Goal: Task Accomplishment & Management: Complete application form

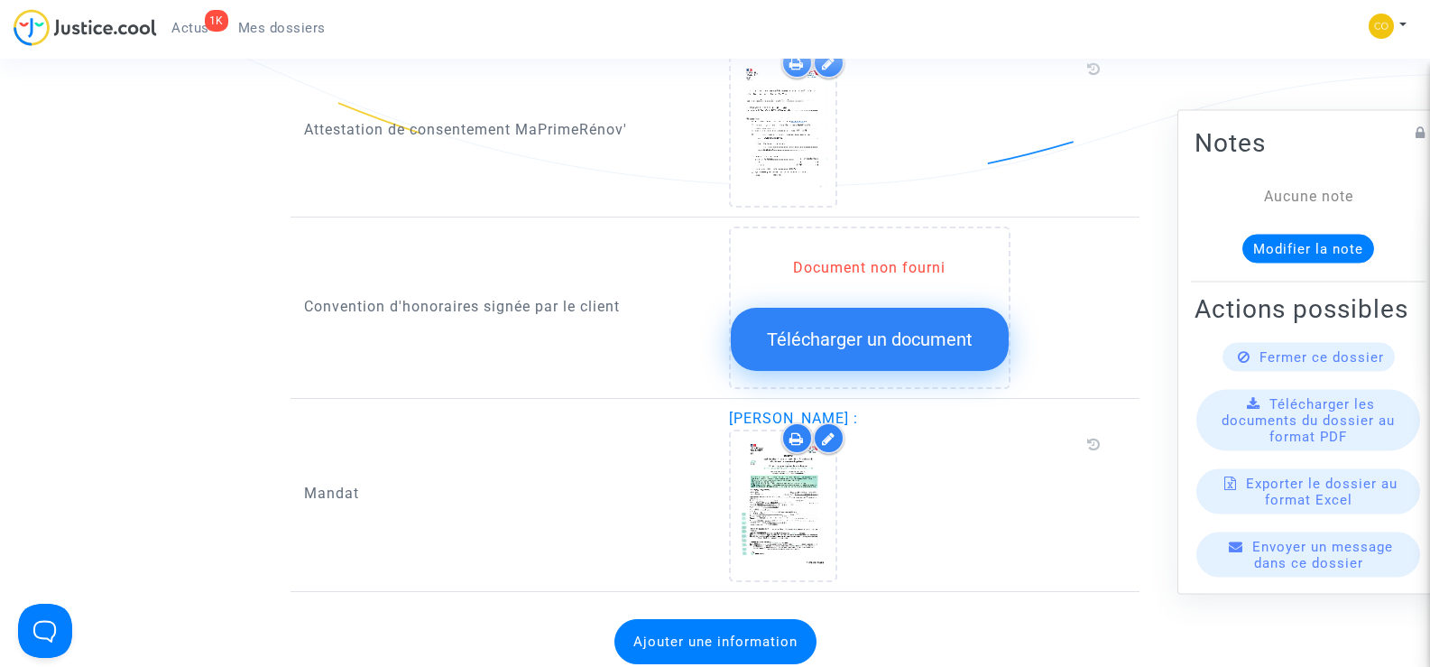
scroll to position [1985, 0]
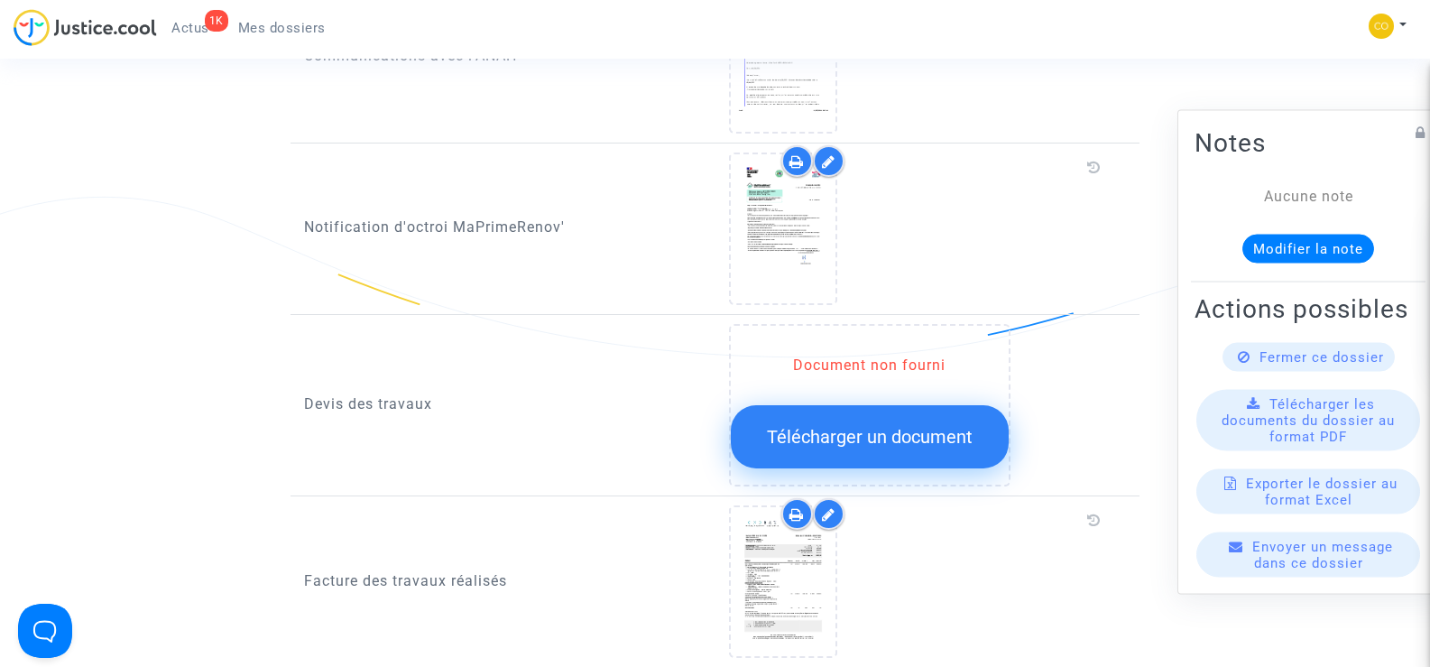
scroll to position [993, 0]
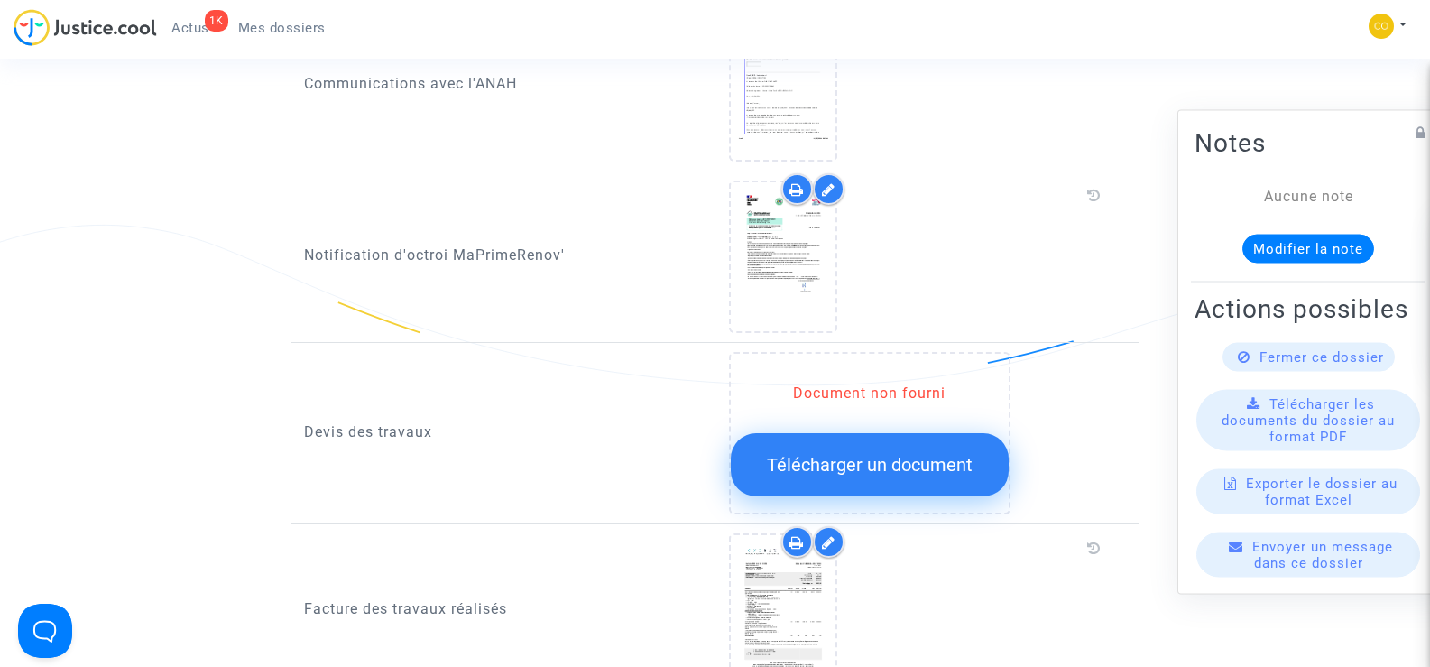
click at [883, 454] on span "Télécharger un document" at bounding box center [870, 465] width 206 height 22
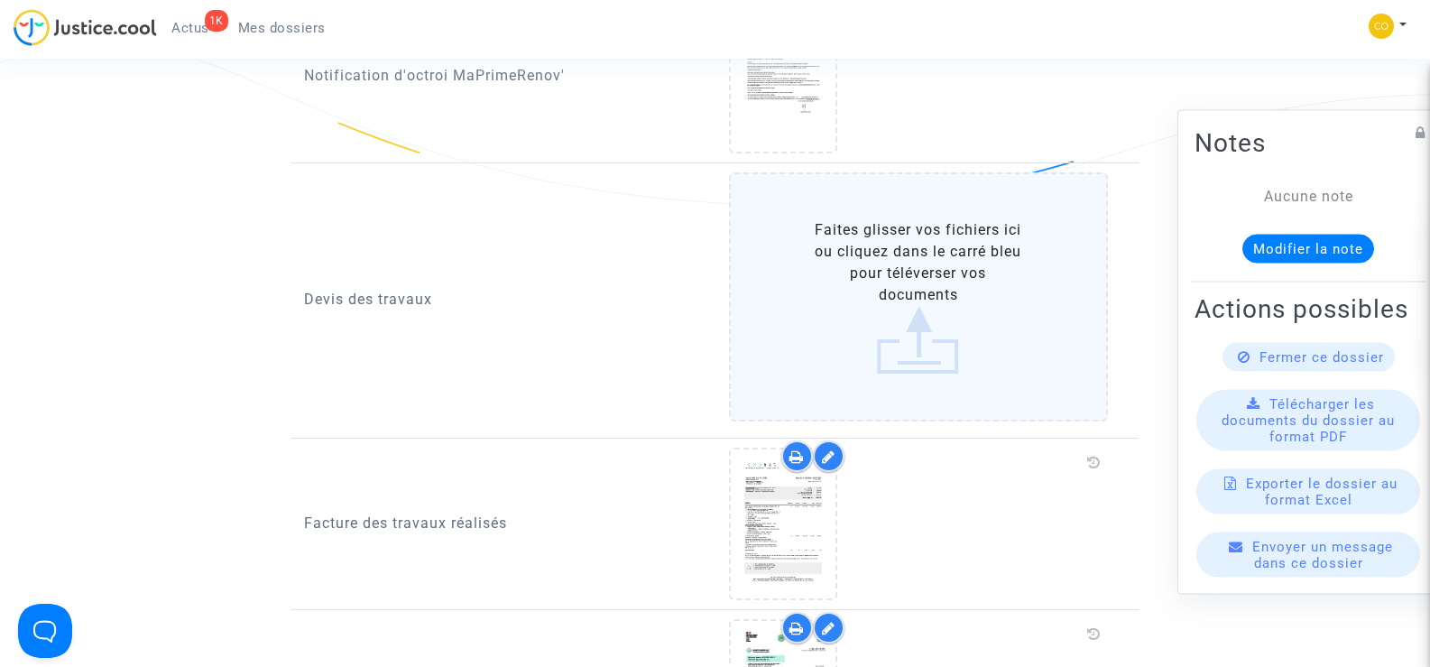
scroll to position [1173, 0]
click at [945, 293] on label "Faites glisser vos fichiers ici ou cliquez dans le carré bleu pour téléverser v…" at bounding box center [919, 295] width 380 height 249
click at [0, 0] on input "Faites glisser vos fichiers ici ou cliquez dans le carré bleu pour téléverser v…" at bounding box center [0, 0] width 0 height 0
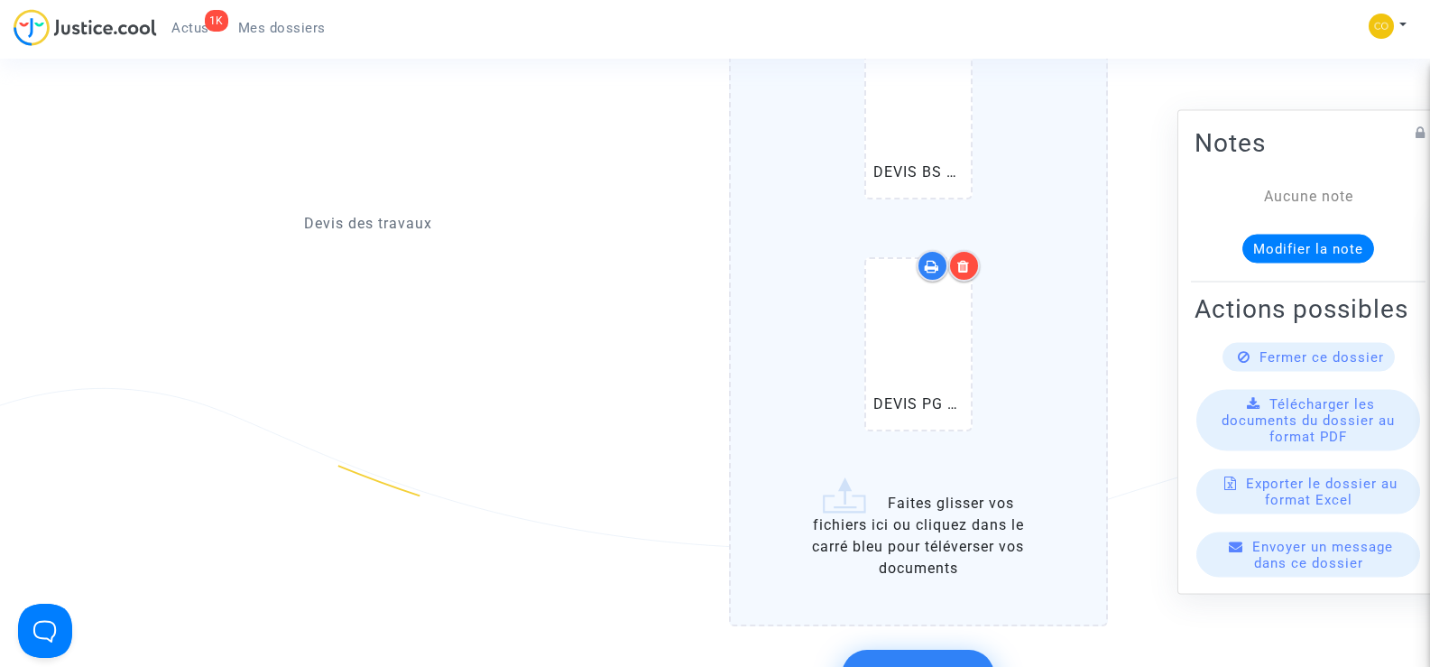
scroll to position [1895, 0]
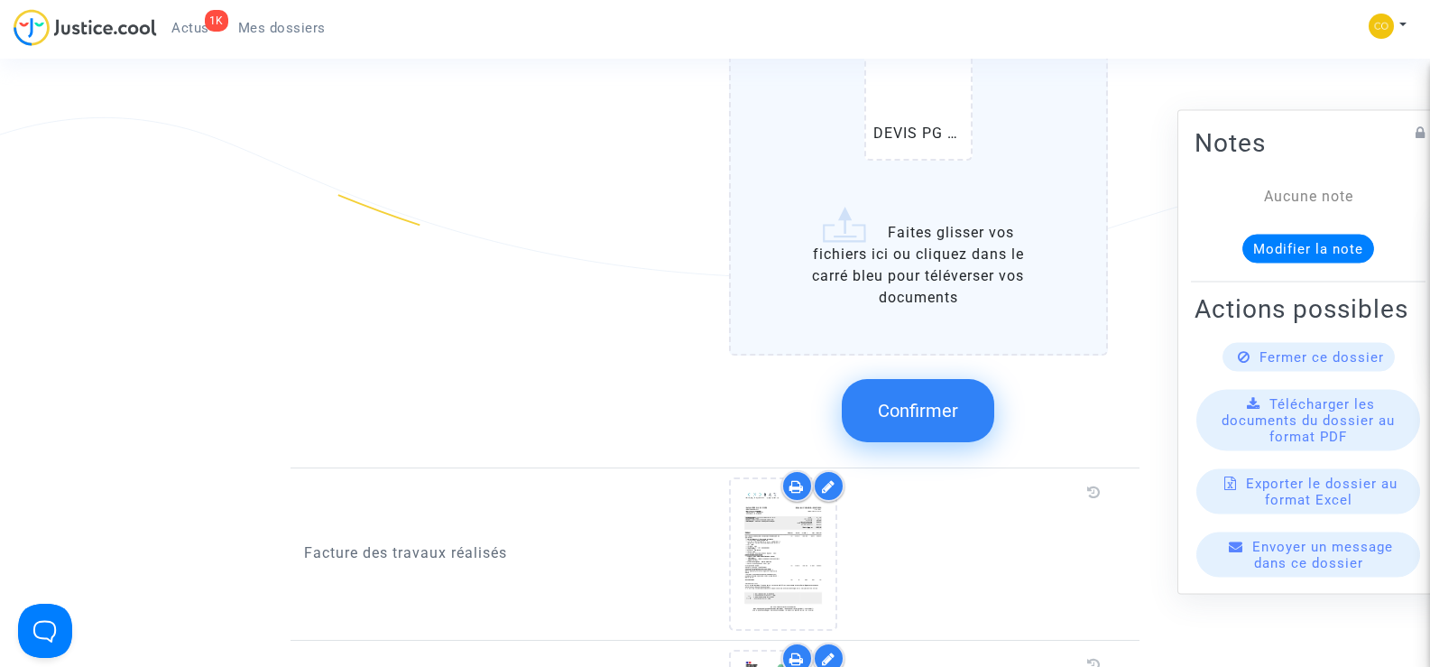
click at [955, 412] on button "Confirmer" at bounding box center [918, 410] width 152 height 63
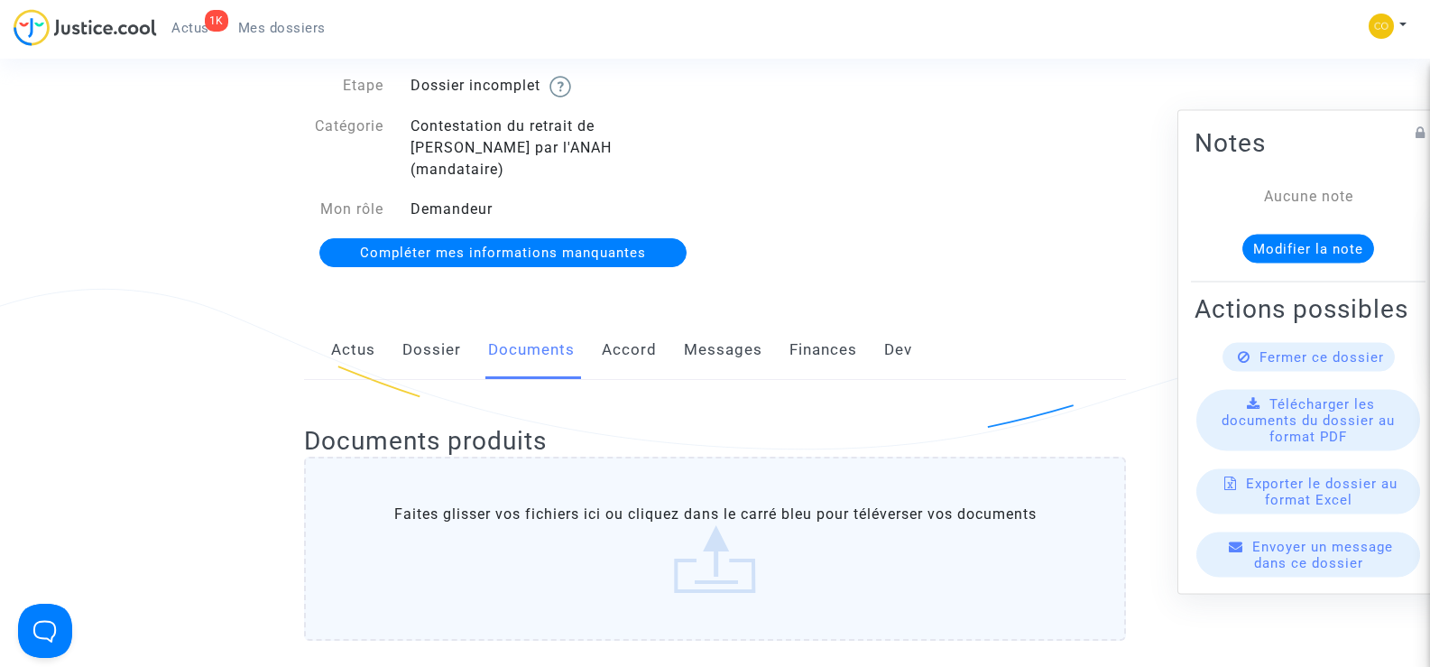
scroll to position [0, 0]
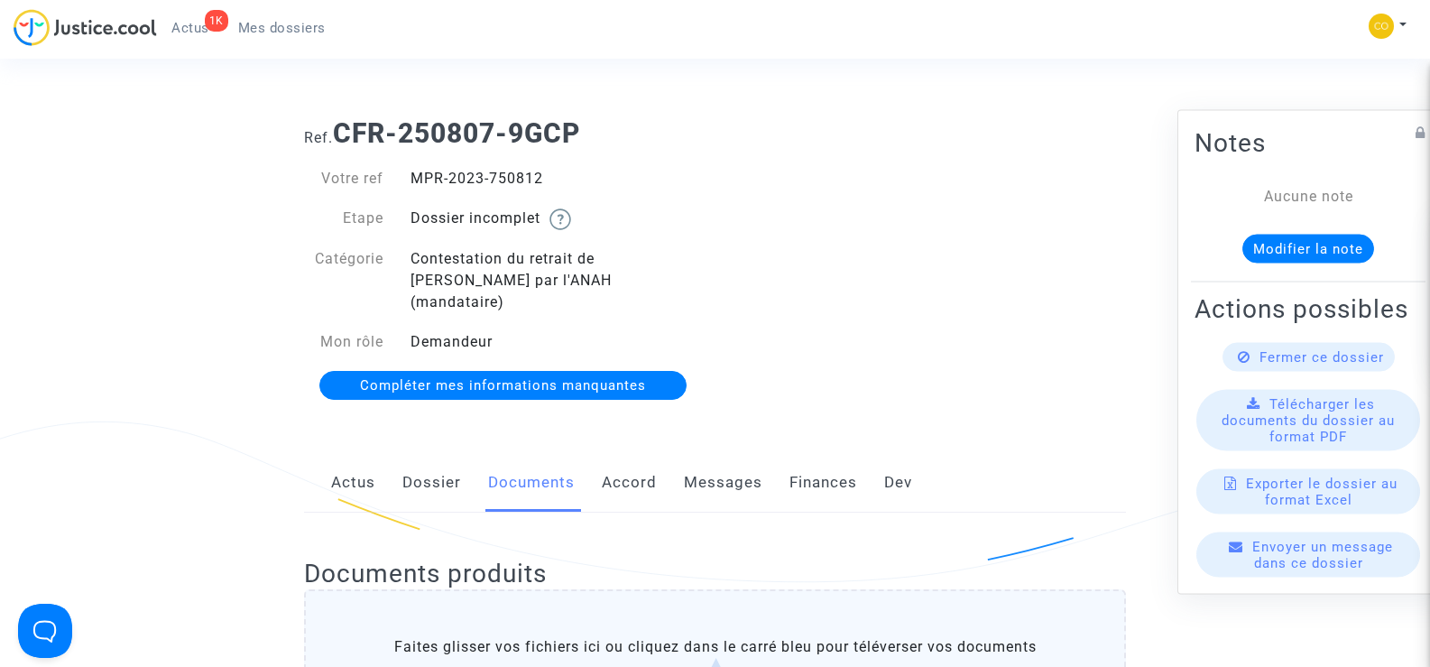
drag, startPoint x: 549, startPoint y: 173, endPoint x: 401, endPoint y: 171, distance: 148.0
click at [401, 171] on div "MPR-2023-750812" at bounding box center [556, 179] width 319 height 22
copy div "MPR-2023-750812"
click at [987, 268] on div "Ref. CFR-250807-9GCP Votre ref MPR-2023-750812 Etape Dossier incomplet Catégori…" at bounding box center [715, 260] width 849 height 312
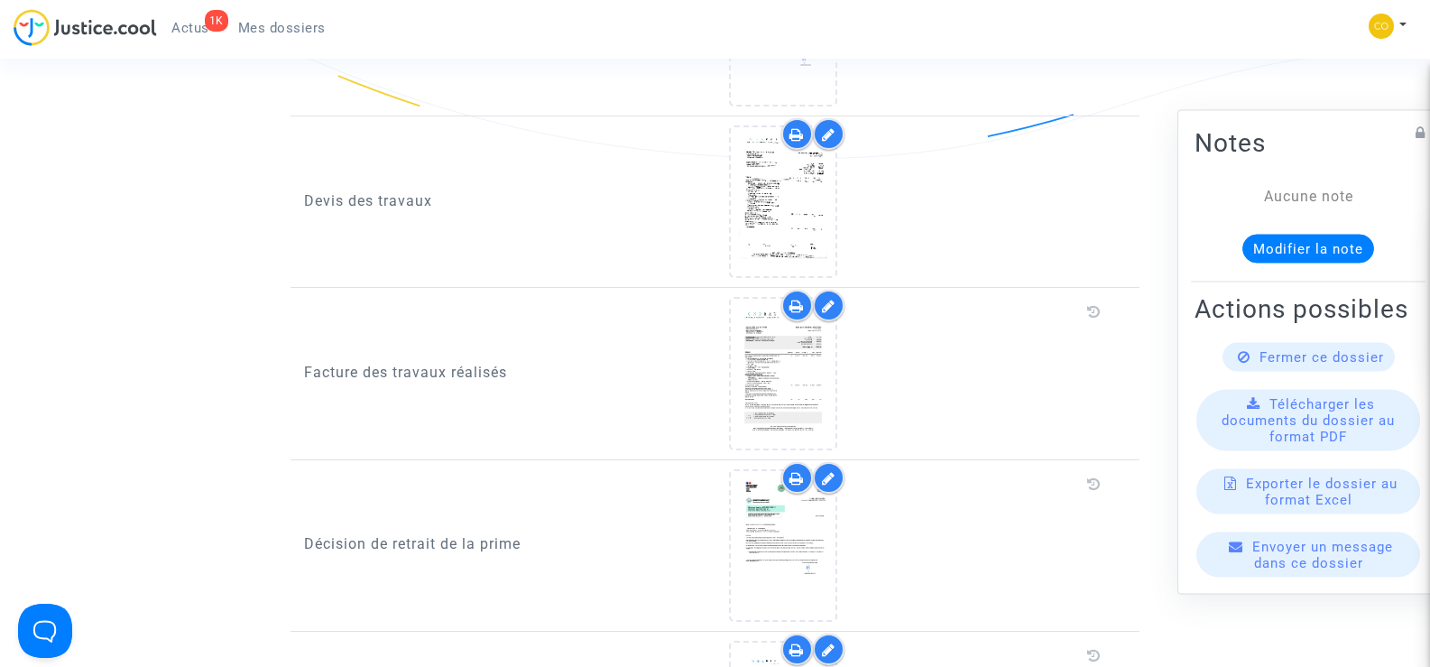
scroll to position [1354, 0]
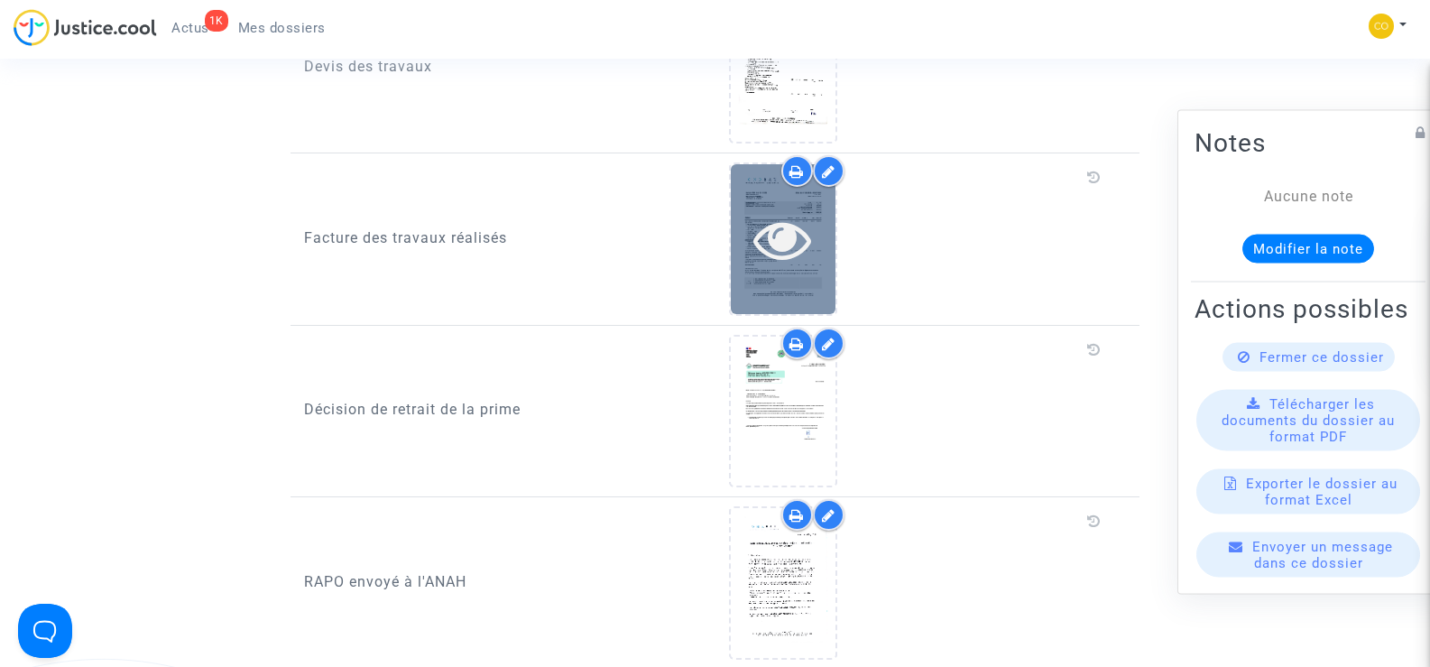
click at [778, 235] on icon at bounding box center [782, 239] width 59 height 58
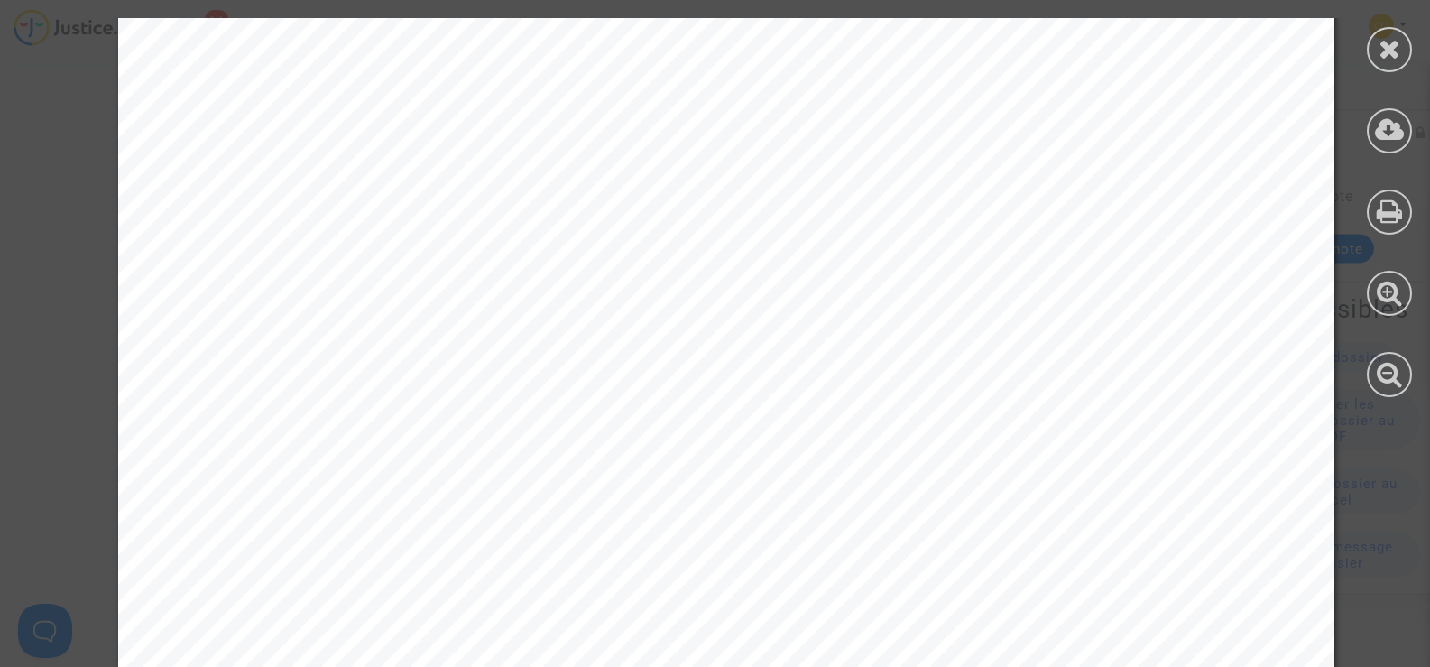
scroll to position [3880, 0]
click at [1379, 47] on icon at bounding box center [1390, 48] width 23 height 27
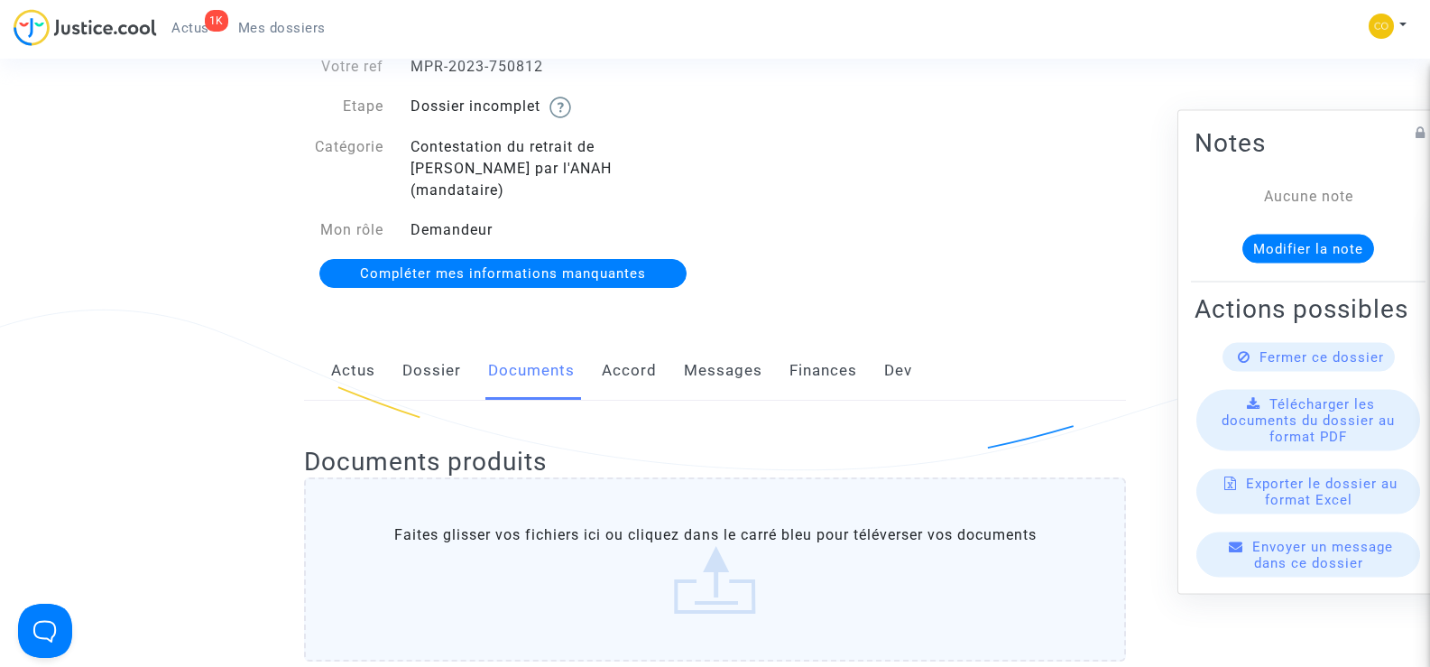
scroll to position [0, 0]
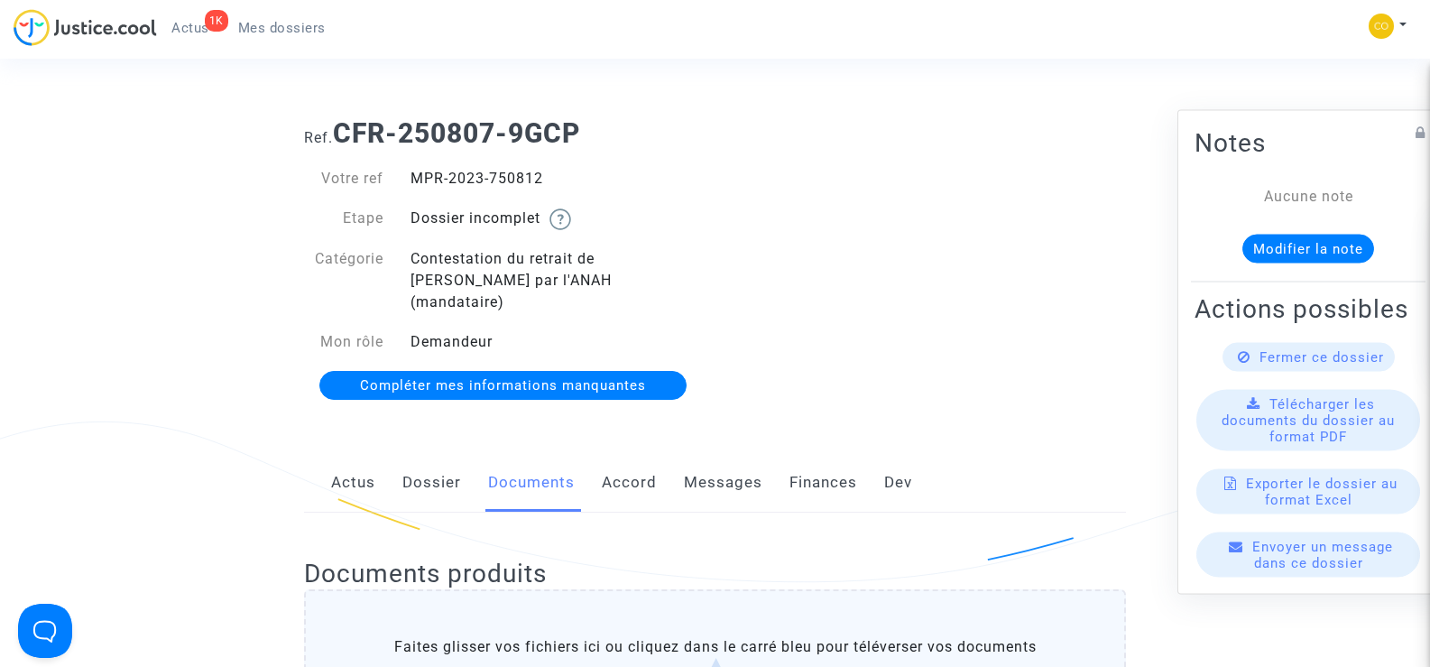
click at [297, 21] on span "Mes dossiers" at bounding box center [282, 28] width 88 height 16
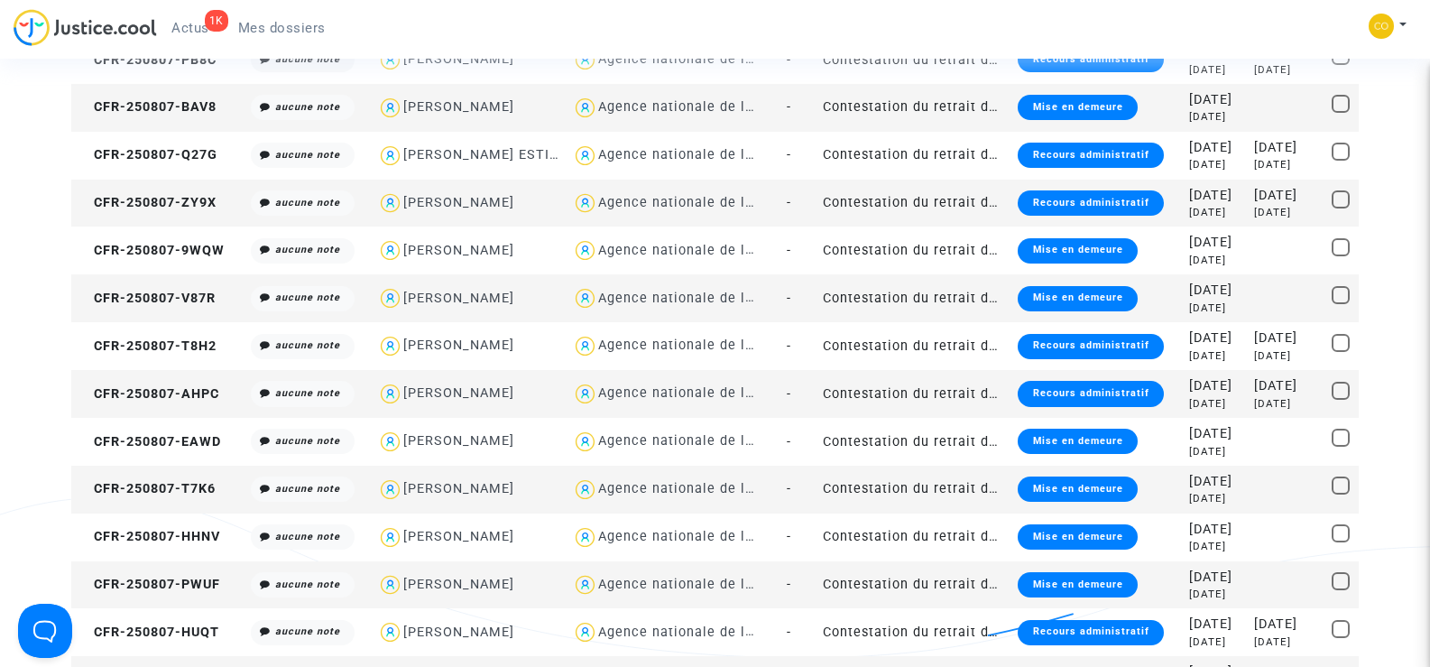
scroll to position [722, 0]
